Goal: Transaction & Acquisition: Purchase product/service

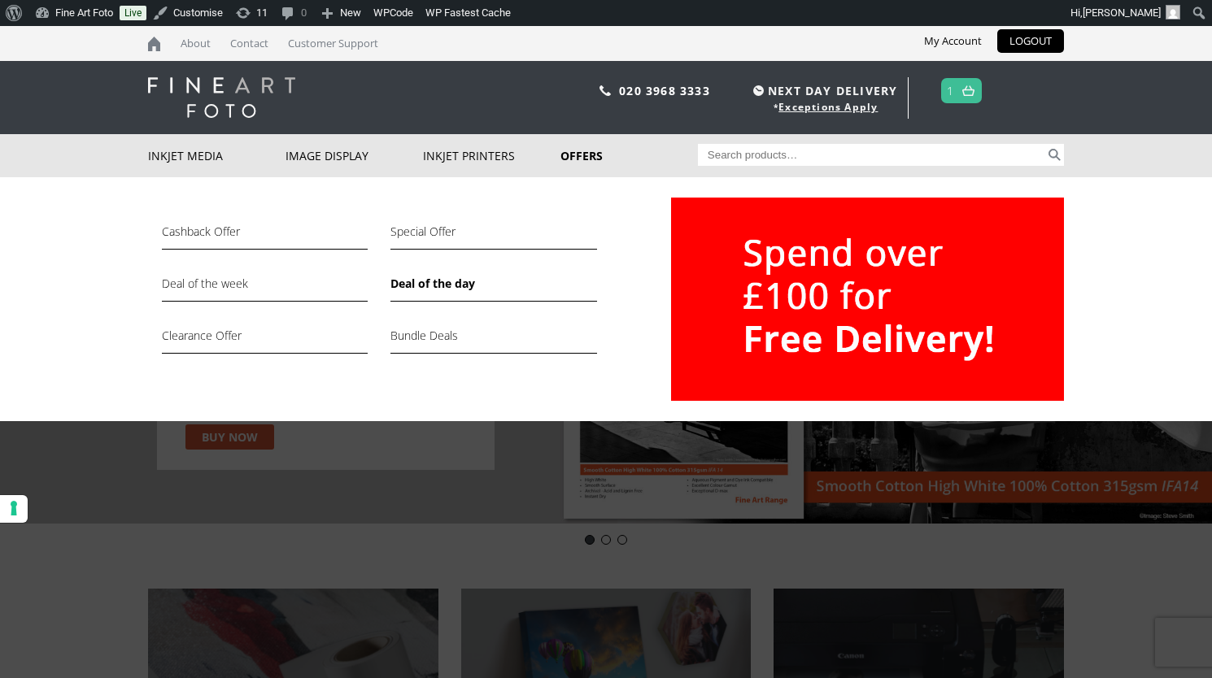
click at [449, 285] on link "Deal of the day" at bounding box center [493, 288] width 206 height 28
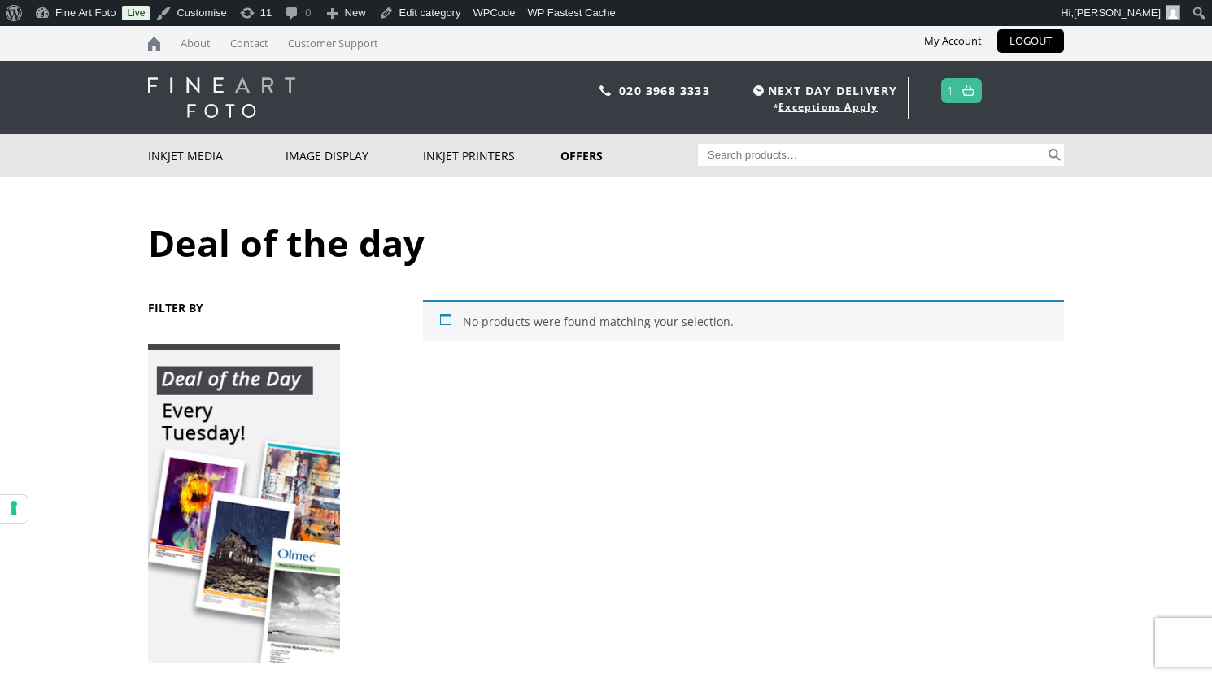
click at [735, 159] on input "Search for:" at bounding box center [872, 155] width 348 height 22
click at [795, 155] on input "Search for:" at bounding box center [872, 155] width 348 height 22
type input "ifa-22"
click at [1045, 144] on button "Search" at bounding box center [1054, 155] width 19 height 22
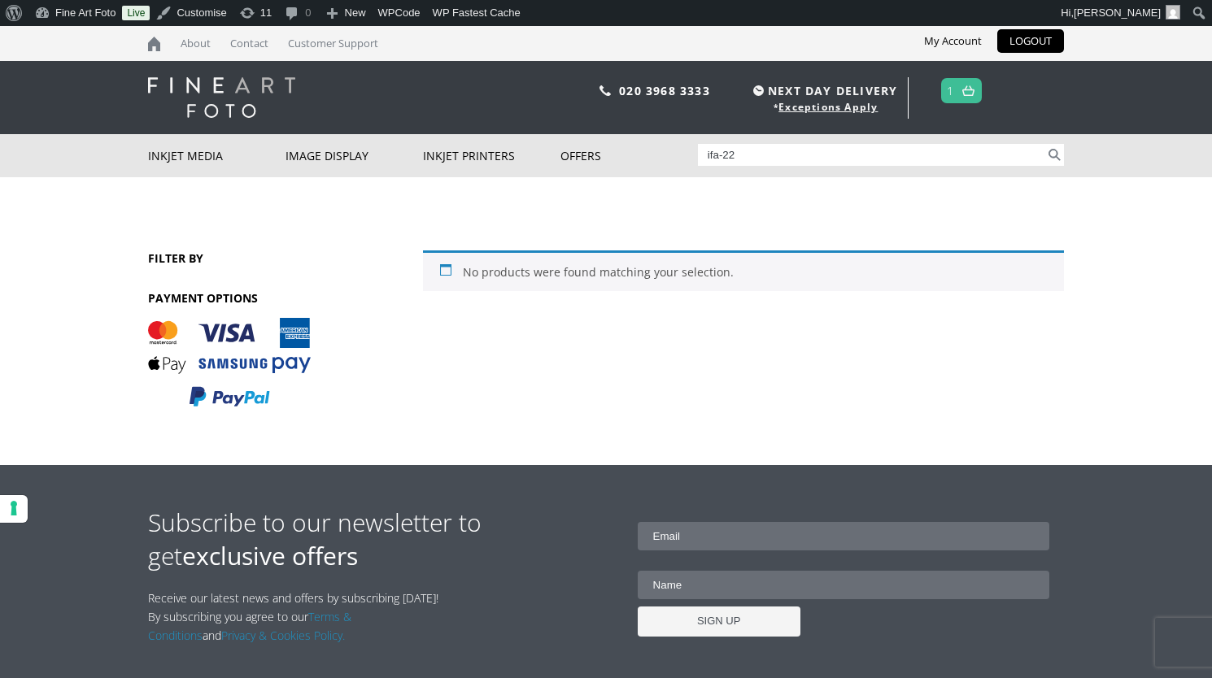
click at [724, 156] on input "ifa-22" at bounding box center [872, 155] width 348 height 22
type input "ifa22"
click at [1045, 144] on button "Search" at bounding box center [1054, 155] width 19 height 22
type input "ifa-022"
click at [1045, 144] on button "Search" at bounding box center [1054, 155] width 19 height 22
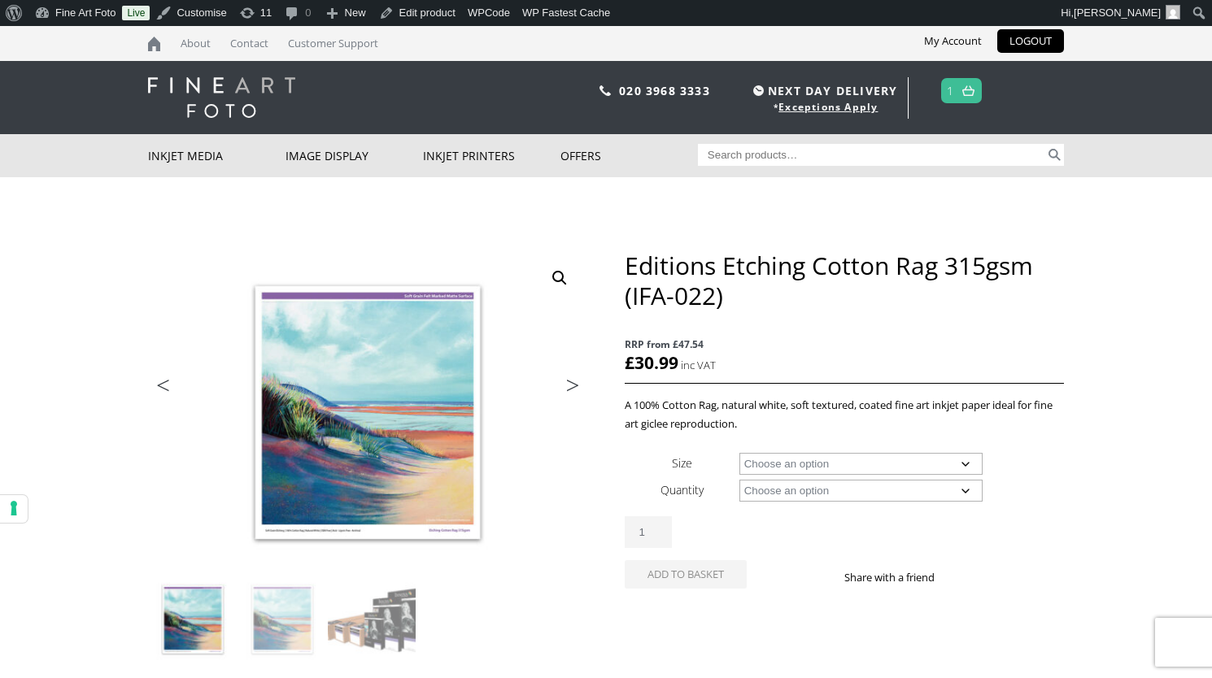
click at [843, 464] on select "Choose an option A4 Sheet A3 Sheet A3+ Sheet A2 Sheet 17" Wide Roll 24" Wide Ro…" at bounding box center [861, 464] width 244 height 22
click at [841, 460] on select "Choose an option A4 Sheet A3 Sheet A3+ Sheet A2 Sheet 17" Wide Roll 24" Wide Ro…" at bounding box center [861, 464] width 244 height 22
select select "a4-sheet"
click at [828, 486] on select "Choose an option 25 Sheets" at bounding box center [861, 491] width 244 height 22
select select "25-sheets"
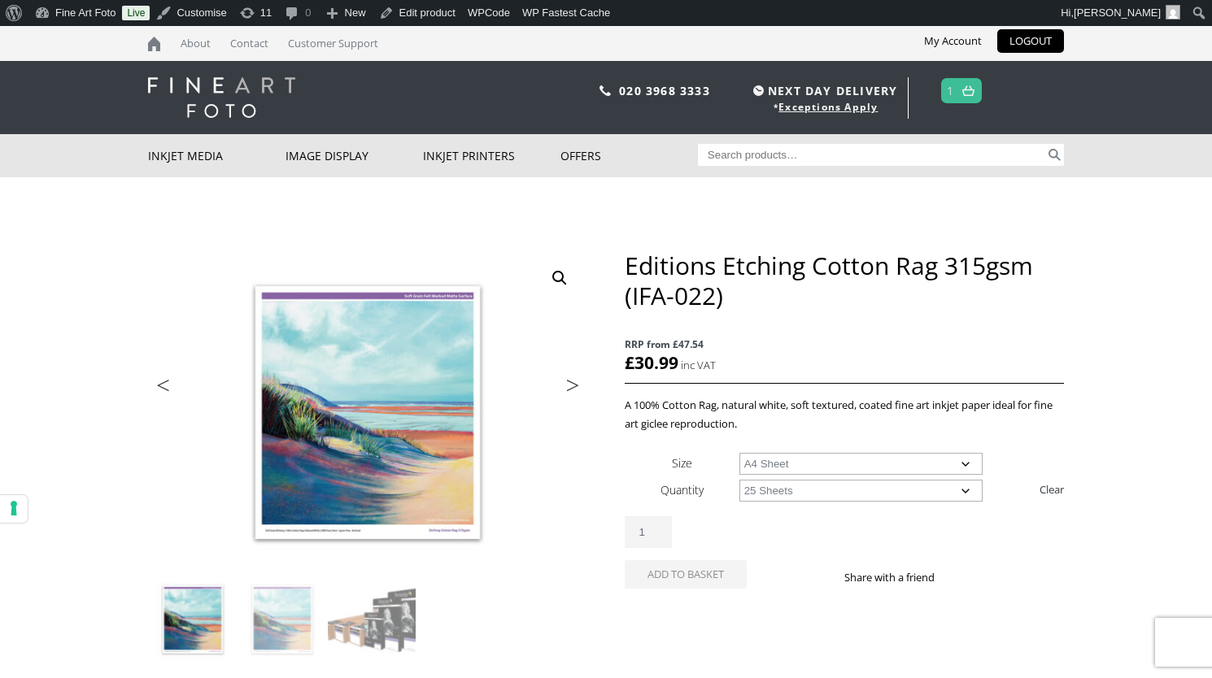
select select "a4-sheet"
